Goal: Submit feedback/report problem: Submit feedback/report problem

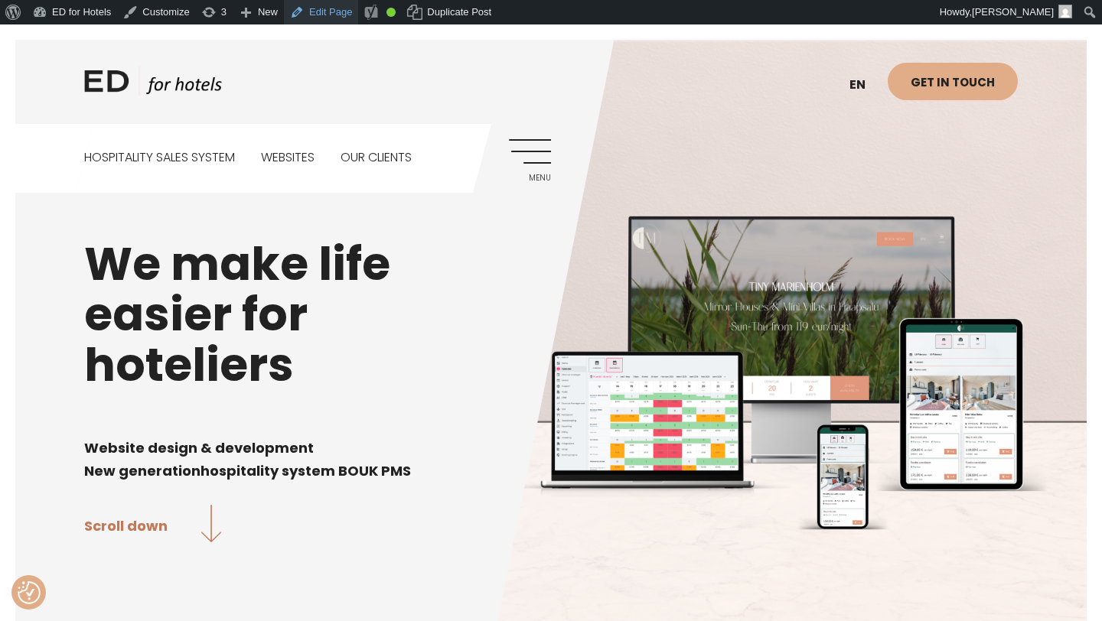
click at [346, 14] on link "Edit Page" at bounding box center [321, 12] width 74 height 24
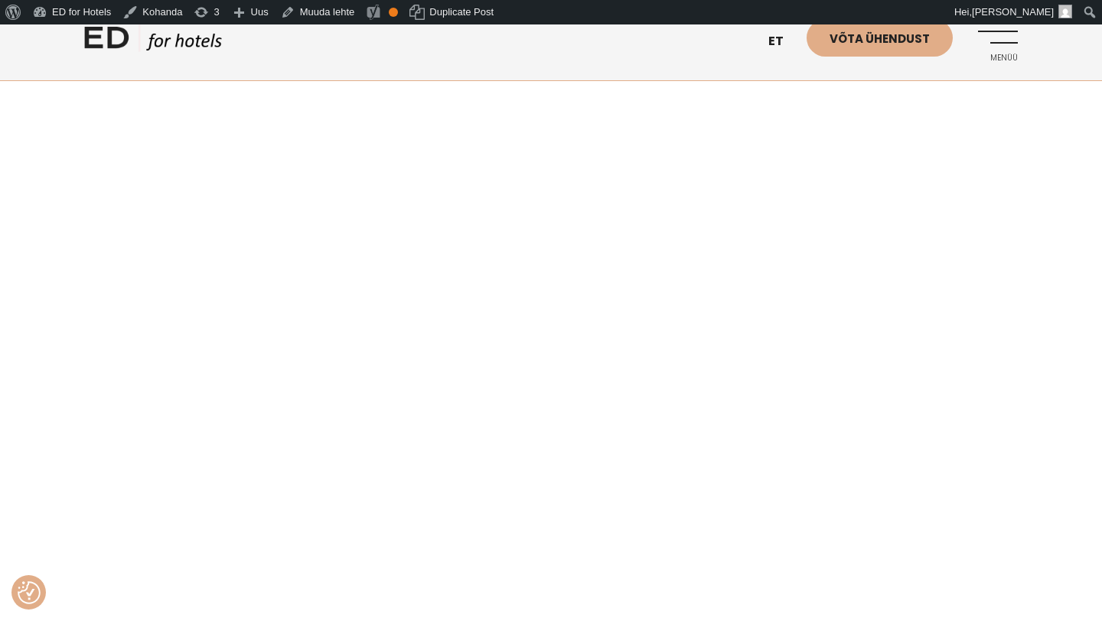
scroll to position [893, 0]
click at [782, 69] on link "EN" at bounding box center [784, 79] width 46 height 38
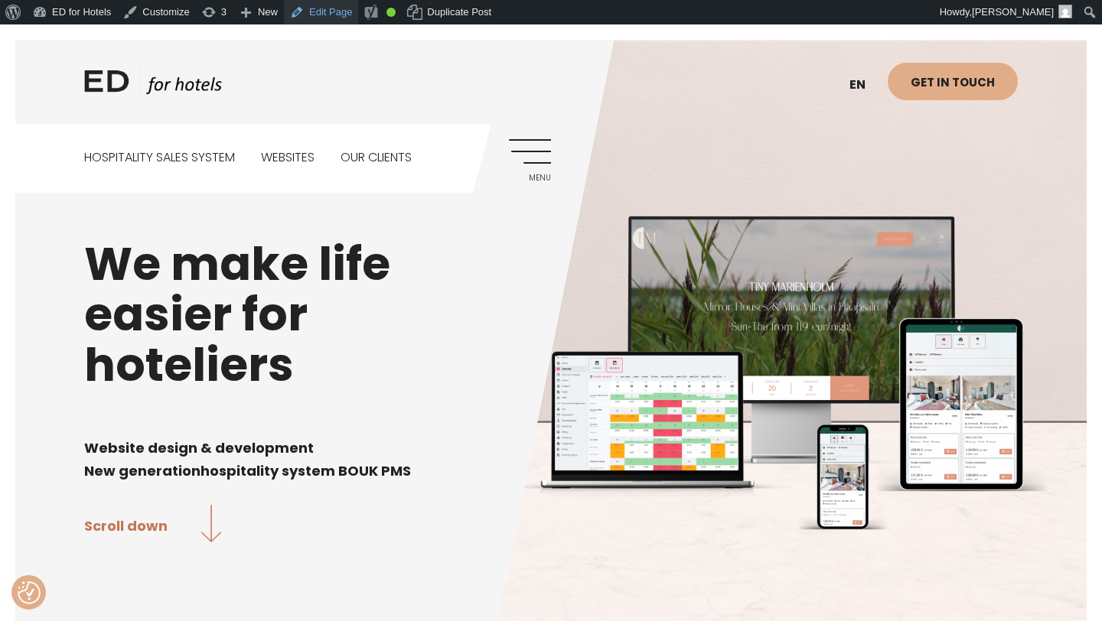
click at [331, 7] on link "Edit Page" at bounding box center [321, 12] width 74 height 24
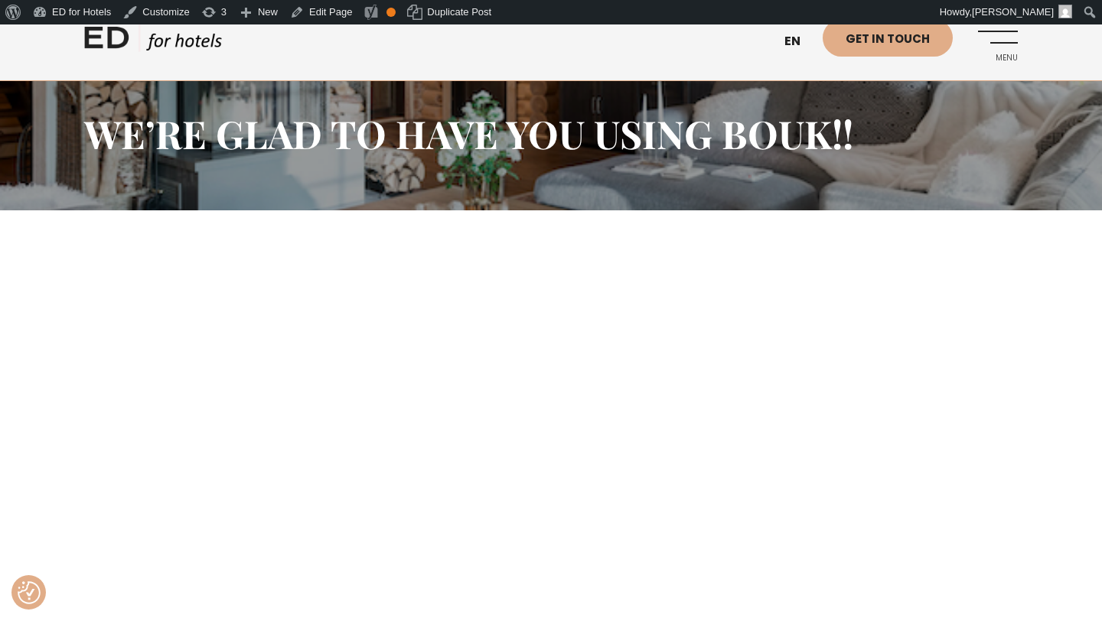
scroll to position [38, 0]
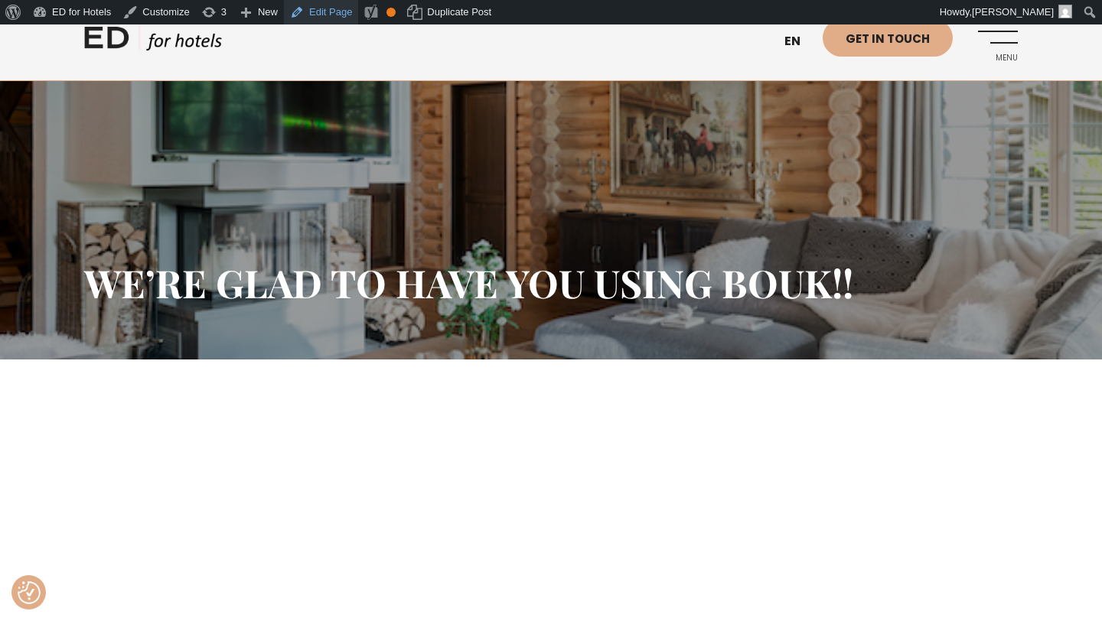
click at [324, 14] on link "Edit Page" at bounding box center [321, 12] width 74 height 24
